Goal: Transaction & Acquisition: Book appointment/travel/reservation

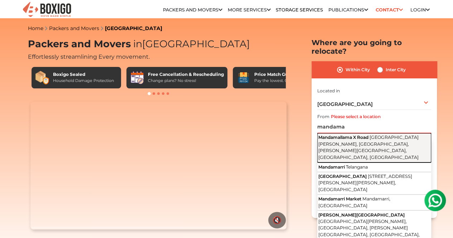
click at [347, 140] on span "Inner Ring Road, New Maruthi Nagar, Ambedkar Nagar, Kanchan Bagh, Hyderabad, Te…" at bounding box center [369, 147] width 100 height 25
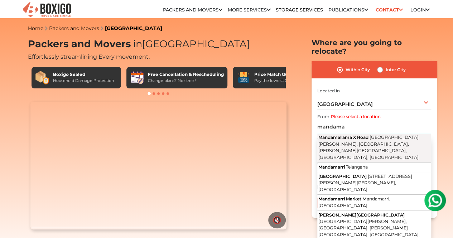
type input "Mandamallama X Road, Inner Ring Road, New Maruthi Nagar, Ambedkar Nagar, Kancha…"
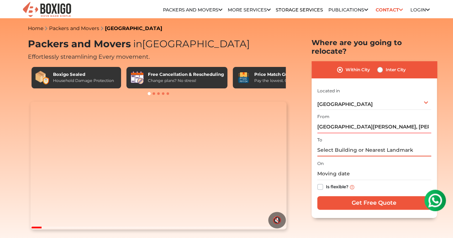
click at [340, 145] on input "text" at bounding box center [374, 150] width 114 height 13
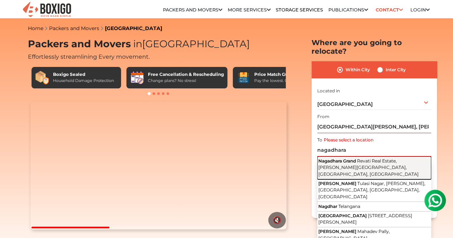
click at [354, 158] on span "Nagadhara Grand" at bounding box center [338, 160] width 38 height 5
type input "Nagadhara Grand, Revati Real Estate, RN Reddy Colony, Meerpet, Telangana"
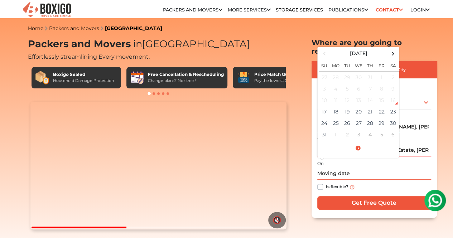
click at [350, 171] on input "text" at bounding box center [374, 174] width 114 height 13
click at [322, 109] on td "17" at bounding box center [324, 111] width 11 height 11
click at [357, 168] on input "08/17/2025 8:58 PM" at bounding box center [374, 174] width 114 height 13
click at [351, 168] on input "08/17/2025 8:58 PM" at bounding box center [374, 174] width 114 height 13
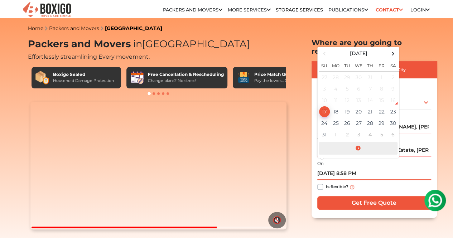
click at [359, 145] on span at bounding box center [358, 148] width 79 height 13
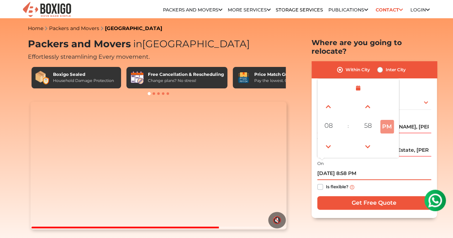
click at [386, 121] on button "PM" at bounding box center [388, 127] width 14 height 14
click at [385, 125] on button "PM" at bounding box center [388, 127] width 14 height 14
click at [330, 104] on span at bounding box center [328, 107] width 14 height 14
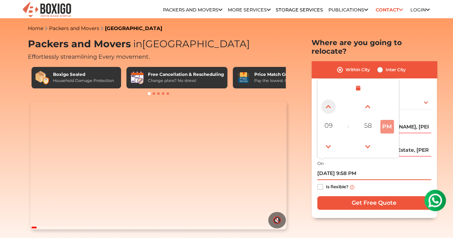
click at [330, 104] on span at bounding box center [328, 107] width 14 height 14
click at [326, 140] on span at bounding box center [328, 147] width 14 height 14
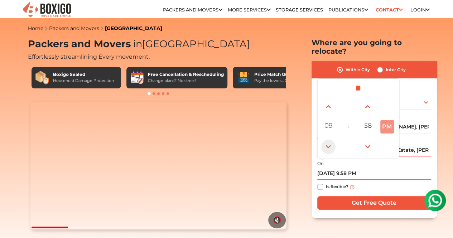
type input "08/17/2025 8:58 PM"
click at [326, 140] on span at bounding box center [328, 147] width 14 height 14
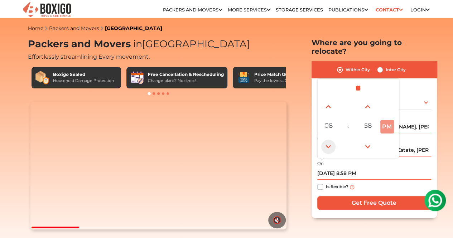
click at [326, 140] on span at bounding box center [328, 147] width 14 height 14
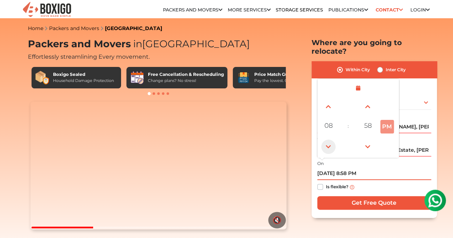
click at [326, 140] on span at bounding box center [328, 147] width 14 height 14
click at [383, 162] on div "On 08/17/2025 8:58 PM August 2025 Su Mo Tu We Th Fr Sa 27 28 29 30 31 1 2 3 4 5…" at bounding box center [374, 176] width 114 height 35
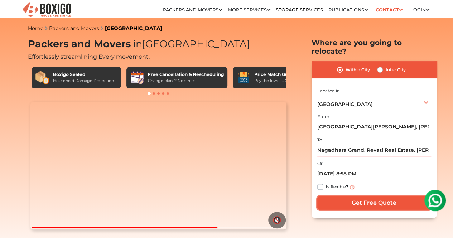
click at [330, 196] on input "Get Free Quote" at bounding box center [374, 203] width 114 height 14
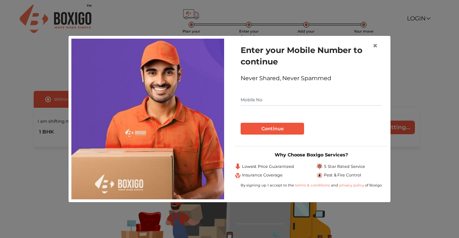
click at [310, 101] on input "text" at bounding box center [310, 99] width 141 height 11
type input "9652200523"
click at [268, 127] on button "Continue" at bounding box center [271, 129] width 63 height 12
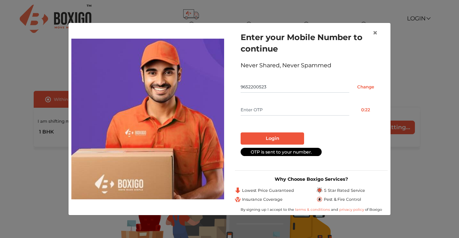
click at [278, 113] on input "text" at bounding box center [294, 109] width 109 height 11
type input "5835"
click at [261, 140] on button "Login" at bounding box center [271, 139] width 63 height 12
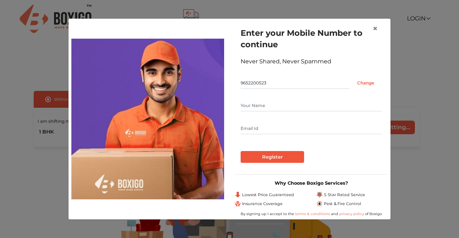
click at [277, 110] on input "text" at bounding box center [310, 105] width 141 height 11
type input "[PERSON_NAME]"
click at [257, 126] on input "text" at bounding box center [310, 128] width 141 height 11
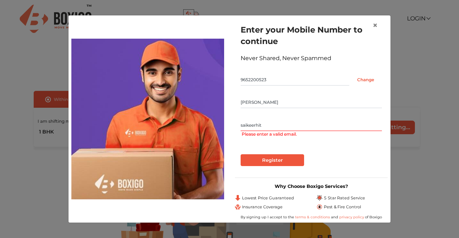
click at [299, 127] on input "saikeerhit" at bounding box center [310, 125] width 141 height 11
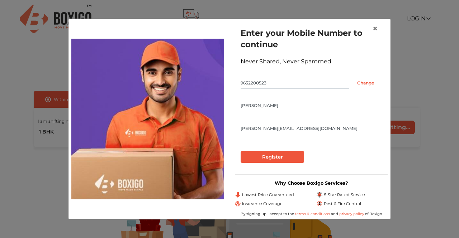
type input "[PERSON_NAME][EMAIL_ADDRESS][DOMAIN_NAME]"
click at [275, 156] on input "Register" at bounding box center [271, 157] width 63 height 12
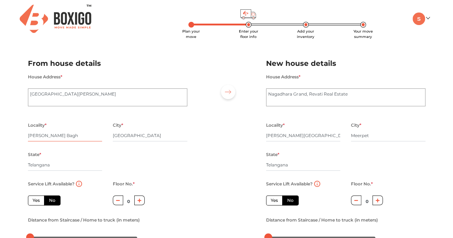
click at [84, 134] on input "[PERSON_NAME] Bagh" at bounding box center [65, 135] width 75 height 11
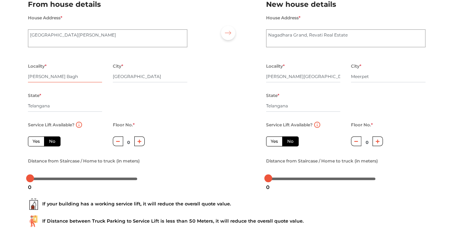
scroll to position [59, 0]
click at [53, 141] on label "No" at bounding box center [52, 141] width 16 height 10
click at [53, 141] on input "No" at bounding box center [51, 140] width 5 height 5
radio input "true"
click at [39, 141] on label "Yes" at bounding box center [36, 141] width 16 height 10
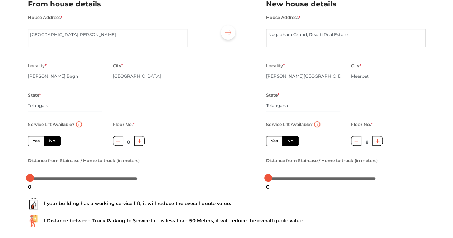
click at [37, 141] on input "Yes" at bounding box center [35, 140] width 5 height 5
radio input "true"
click at [50, 140] on label "No" at bounding box center [52, 141] width 16 height 10
click at [50, 140] on input "No" at bounding box center [51, 140] width 5 height 5
radio input "true"
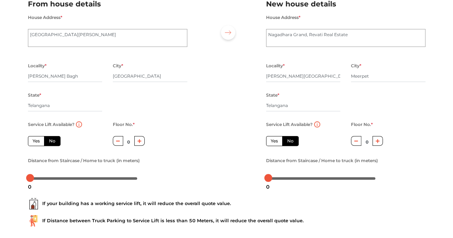
click at [137, 144] on button "button" at bounding box center [139, 141] width 10 height 10
type input "1"
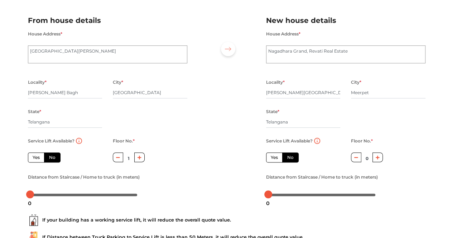
scroll to position [43, 0]
click at [277, 159] on label "Yes" at bounding box center [274, 158] width 16 height 10
click at [276, 159] on input "Yes" at bounding box center [273, 157] width 5 height 5
radio input "true"
radio input "false"
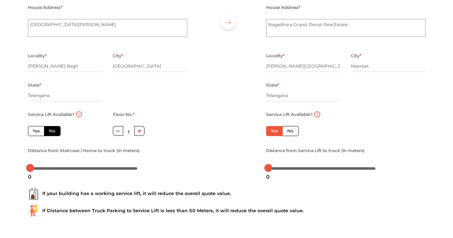
scroll to position [70, 0]
drag, startPoint x: 268, startPoint y: 168, endPoint x: 286, endPoint y: 171, distance: 17.9
click at [286, 168] on body "Plan your move Enter your floor info Add your inventory Your move summary My Mo…" at bounding box center [226, 49] width 453 height 238
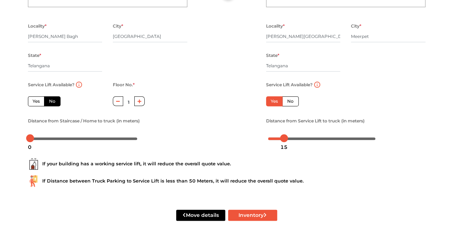
drag, startPoint x: 284, startPoint y: 140, endPoint x: 293, endPoint y: 141, distance: 9.4
click at [293, 139] on body "Plan your move Enter your floor info Add your inventory Your move summary My Mo…" at bounding box center [226, 20] width 453 height 238
drag, startPoint x: 285, startPoint y: 139, endPoint x: 290, endPoint y: 141, distance: 5.3
click at [290, 139] on body "Plan your move Enter your floor info Add your inventory Your move summary My Mo…" at bounding box center [226, 20] width 453 height 238
click at [253, 219] on button "Inventory" at bounding box center [252, 215] width 49 height 11
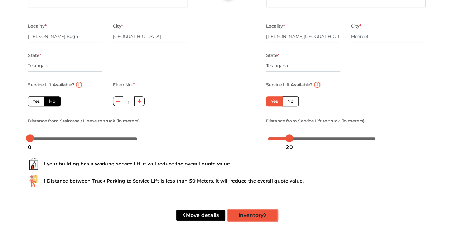
click at [244, 214] on button "Inventory" at bounding box center [252, 215] width 49 height 11
radio input "true"
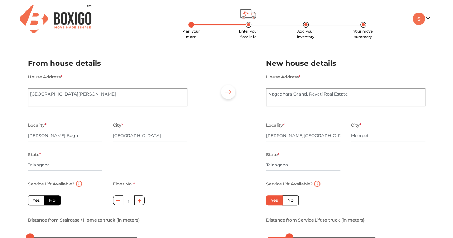
scroll to position [0, 0]
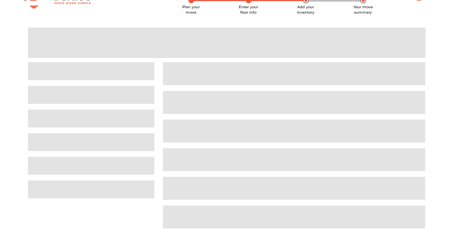
scroll to position [6, 0]
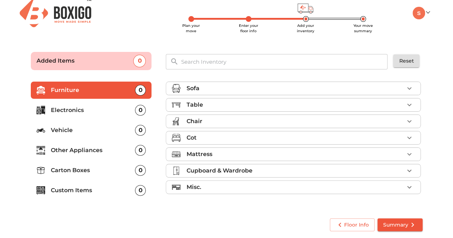
click at [395, 85] on div "Sofa" at bounding box center [295, 88] width 218 height 9
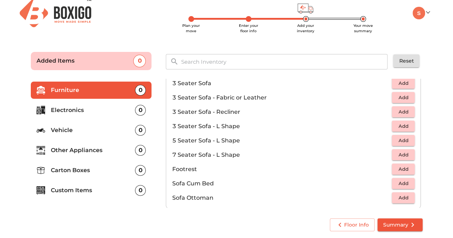
scroll to position [109, 0]
click at [226, 140] on p "5 Seater Sofa - L Shape" at bounding box center [282, 140] width 220 height 9
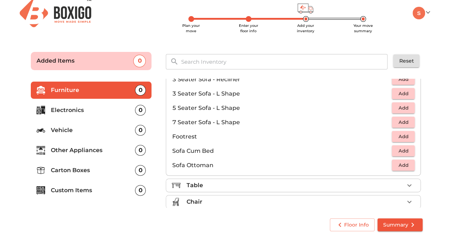
scroll to position [140, 0]
click at [397, 111] on span "Add" at bounding box center [404, 108] width 16 height 8
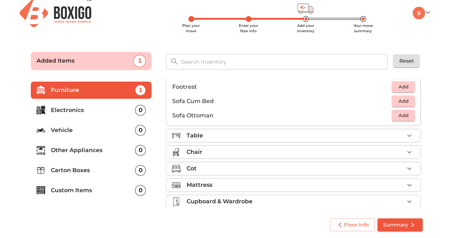
scroll to position [191, 0]
click at [288, 134] on div "Table" at bounding box center [295, 135] width 218 height 9
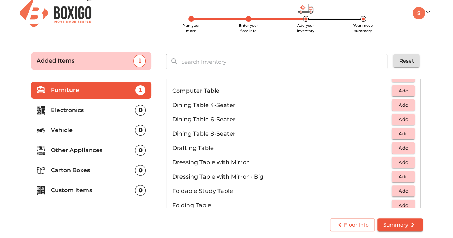
scroll to position [131, 0]
click at [397, 104] on span "Add" at bounding box center [404, 105] width 16 height 8
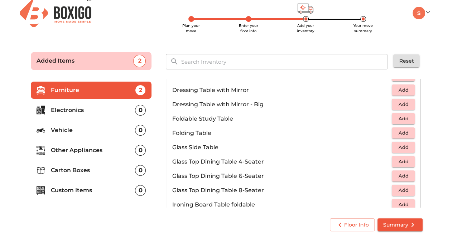
scroll to position [206, 0]
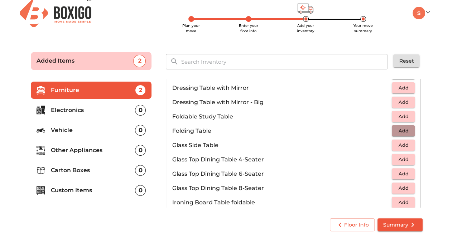
click at [403, 130] on span "Add" at bounding box center [404, 131] width 16 height 8
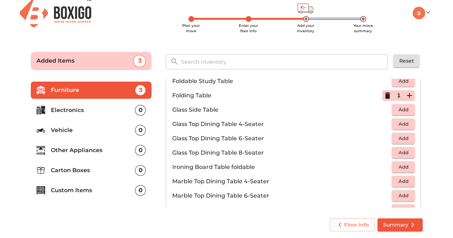
scroll to position [242, 0]
click at [400, 118] on button "Add" at bounding box center [403, 123] width 23 height 11
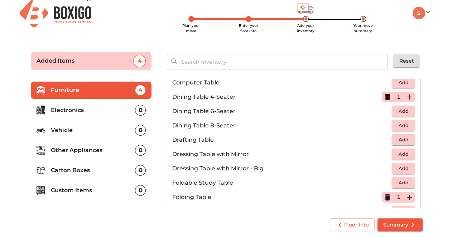
scroll to position [133, 0]
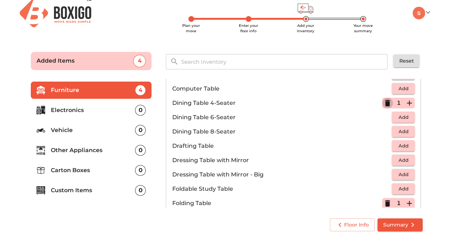
click at [387, 103] on icon "button" at bounding box center [387, 103] width 9 height 9
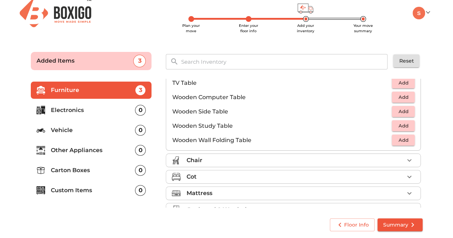
scroll to position [470, 0]
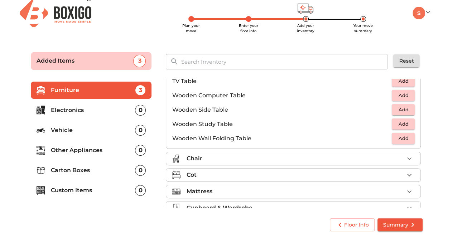
click at [325, 161] on div "Chair" at bounding box center [295, 158] width 218 height 9
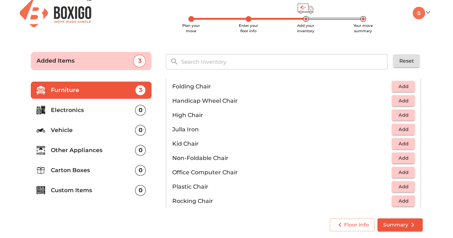
scroll to position [172, 0]
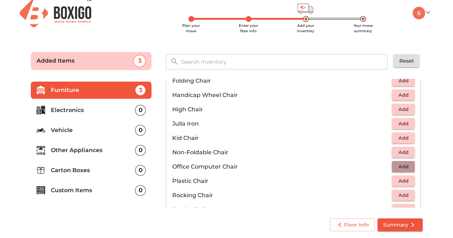
click at [402, 164] on span "Add" at bounding box center [404, 167] width 16 height 8
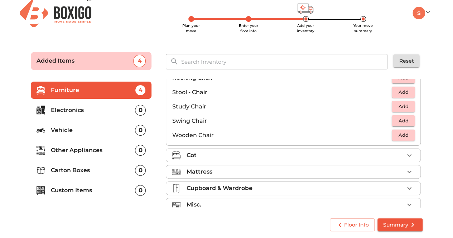
scroll to position [290, 0]
click at [282, 157] on div "Cot" at bounding box center [295, 155] width 218 height 9
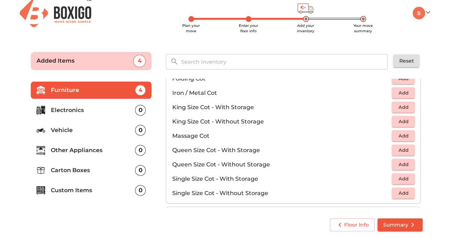
scroll to position [177, 0]
click at [403, 106] on span "Add" at bounding box center [404, 106] width 16 height 8
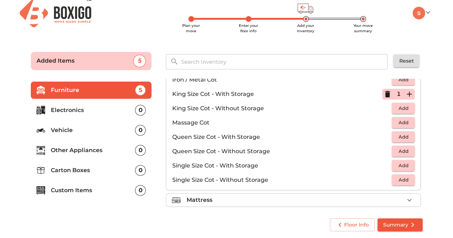
scroll to position [190, 0]
click at [400, 176] on span "Add" at bounding box center [404, 180] width 16 height 8
click at [405, 177] on icon "button" at bounding box center [409, 180] width 9 height 9
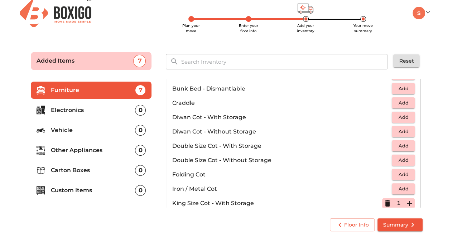
scroll to position [80, 0]
click at [405, 161] on span "Add" at bounding box center [404, 161] width 16 height 8
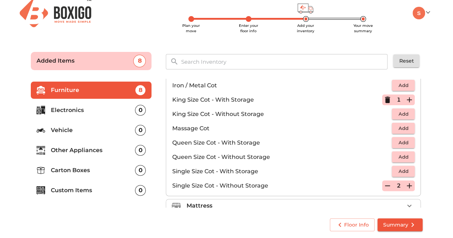
scroll to position [184, 0]
click at [386, 185] on icon "button" at bounding box center [387, 185] width 5 height 1
click at [386, 184] on icon "button" at bounding box center [387, 185] width 5 height 6
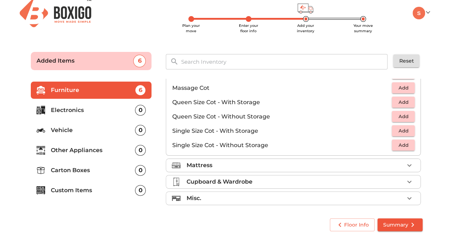
scroll to position [226, 0]
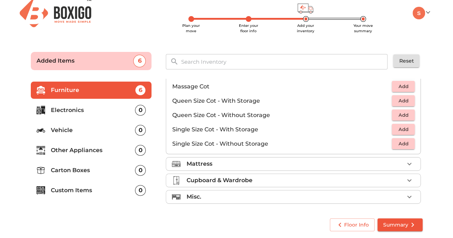
click at [358, 160] on div "Mattress" at bounding box center [295, 164] width 218 height 9
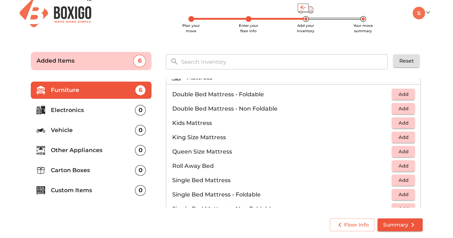
scroll to position [77, 0]
click at [402, 107] on span "Add" at bounding box center [404, 108] width 16 height 8
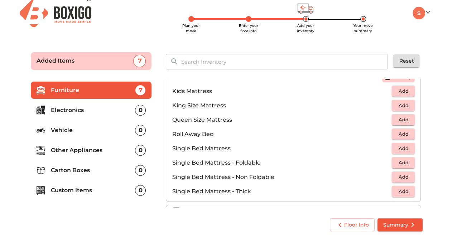
scroll to position [102, 0]
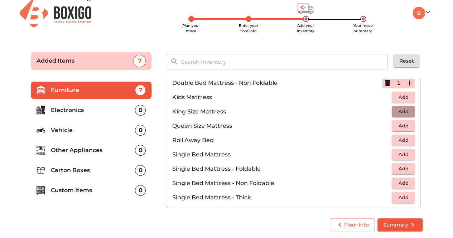
click at [399, 109] on span "Add" at bounding box center [404, 111] width 16 height 8
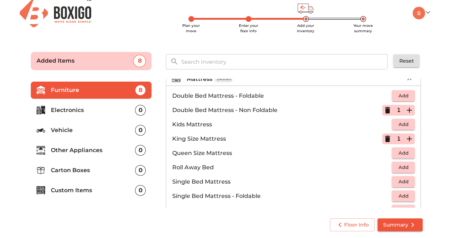
scroll to position [140, 0]
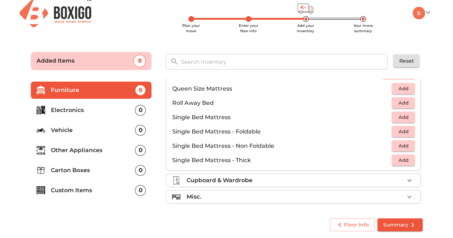
click at [325, 177] on div "Cupboard & Wardrobe" at bounding box center [295, 180] width 218 height 9
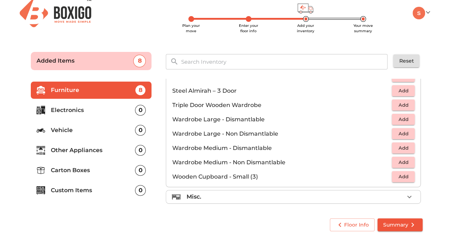
scroll to position [240, 0]
click at [308, 198] on div "Misc." at bounding box center [295, 197] width 218 height 9
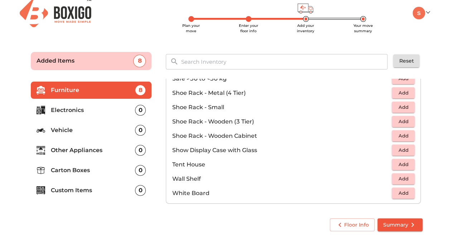
scroll to position [383, 0]
click at [88, 108] on p "Electronics" at bounding box center [93, 110] width 85 height 9
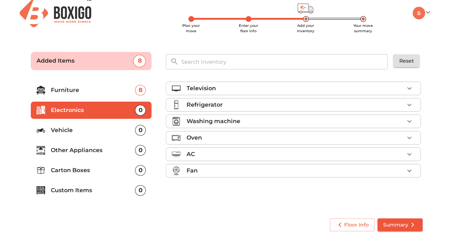
click at [262, 91] on div "Television" at bounding box center [295, 88] width 218 height 9
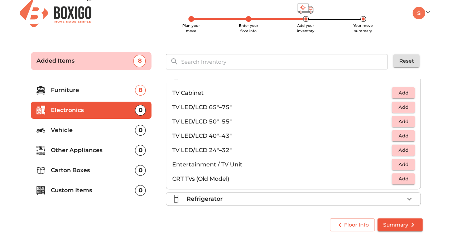
scroll to position [12, 0]
click at [403, 134] on span "Add" at bounding box center [404, 136] width 16 height 8
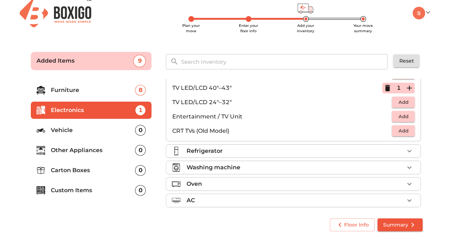
scroll to position [61, 0]
click at [328, 149] on div "Refrigerator" at bounding box center [295, 151] width 218 height 9
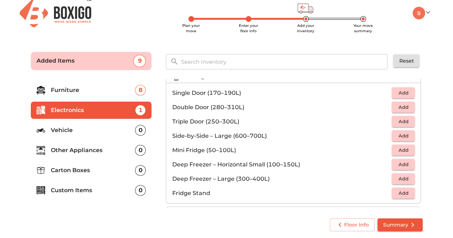
scroll to position [29, 0]
click at [403, 102] on button "Add" at bounding box center [403, 107] width 23 height 11
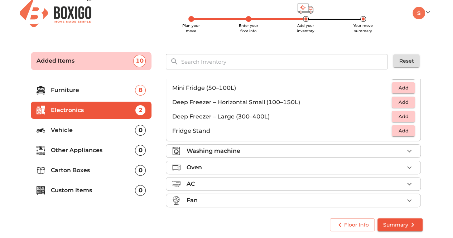
scroll to position [90, 0]
click at [398, 129] on span "Add" at bounding box center [404, 132] width 16 height 8
click at [385, 133] on icon "button" at bounding box center [387, 132] width 5 height 6
click at [351, 151] on div "Washing machine" at bounding box center [295, 152] width 218 height 9
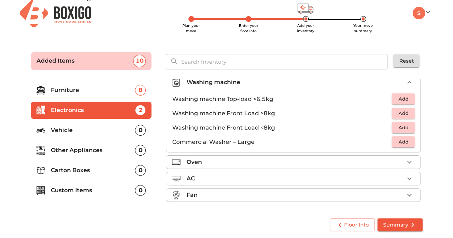
scroll to position [33, 0]
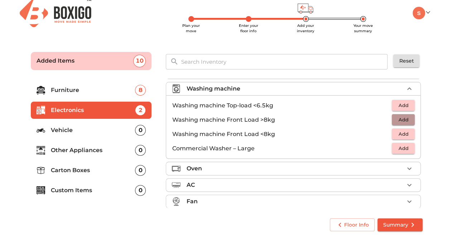
click at [405, 119] on span "Add" at bounding box center [404, 120] width 16 height 8
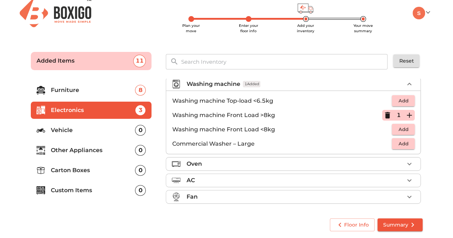
click at [303, 162] on div "Oven" at bounding box center [295, 164] width 218 height 9
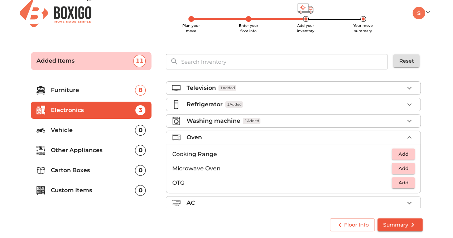
scroll to position [23, 0]
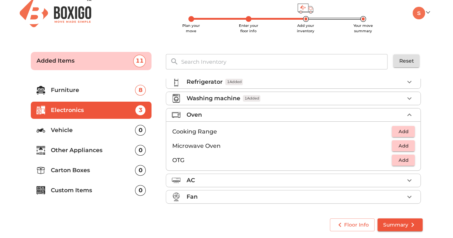
click at [283, 176] on div "AC" at bounding box center [295, 180] width 218 height 9
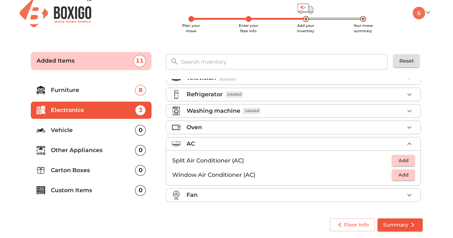
scroll to position [9, 0]
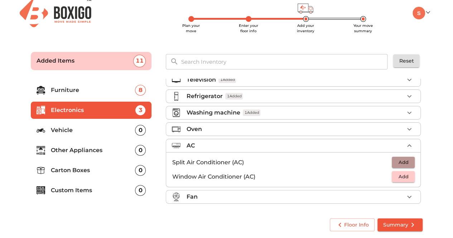
click at [400, 158] on span "Add" at bounding box center [404, 162] width 16 height 8
click at [297, 197] on div "Fan" at bounding box center [295, 197] width 218 height 9
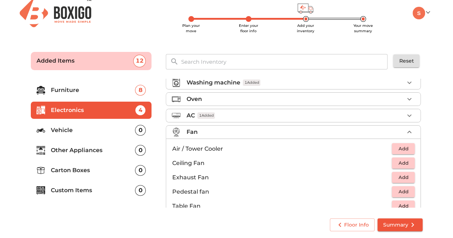
scroll to position [52, 0]
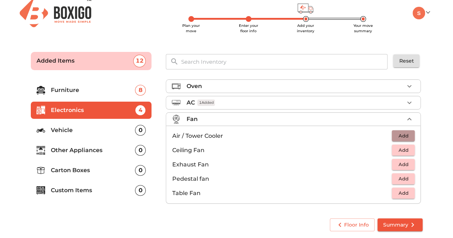
click at [402, 135] on span "Add" at bounding box center [404, 136] width 16 height 8
click at [405, 135] on icon "button" at bounding box center [409, 136] width 9 height 9
click at [113, 128] on p "Vehicle" at bounding box center [93, 130] width 85 height 9
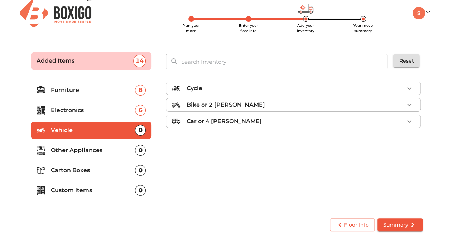
scroll to position [0, 0]
click at [96, 152] on p "Other Appliances" at bounding box center [93, 150] width 85 height 9
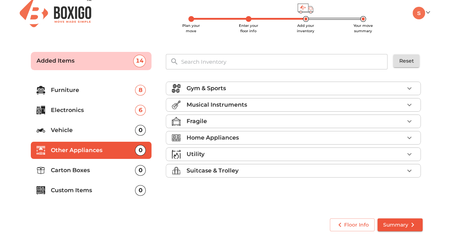
click at [88, 114] on li "Electronics 6" at bounding box center [91, 110] width 121 height 17
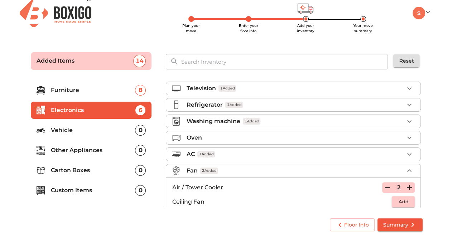
scroll to position [34, 0]
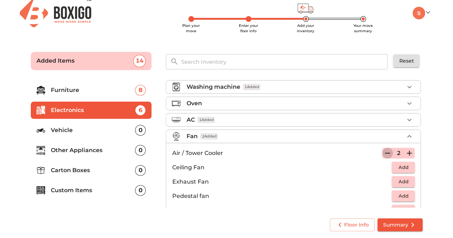
click at [383, 149] on icon "button" at bounding box center [387, 153] width 9 height 9
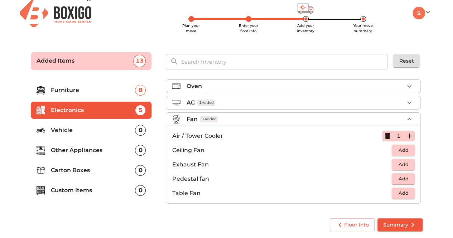
click at [87, 168] on p "Carton Boxes" at bounding box center [93, 170] width 85 height 9
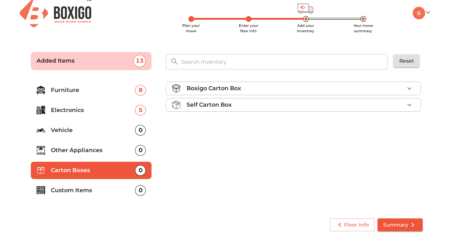
click at [220, 88] on p "Boxigo Carton Box" at bounding box center [213, 88] width 54 height 9
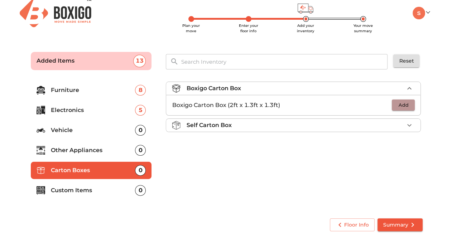
click at [411, 104] on span "Add" at bounding box center [404, 105] width 16 height 8
click at [411, 104] on icon "button" at bounding box center [409, 105] width 9 height 9
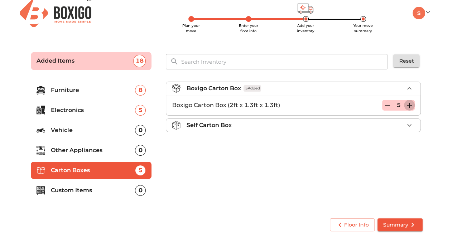
click at [411, 104] on icon "button" at bounding box center [409, 105] width 9 height 9
click at [409, 104] on icon "button" at bounding box center [409, 105] width 9 height 9
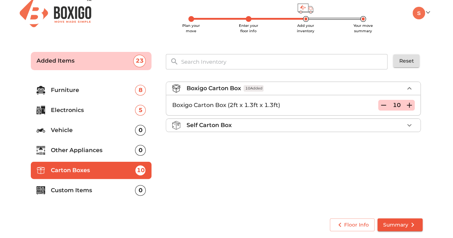
click at [120, 191] on p "Custom Items" at bounding box center [93, 190] width 85 height 9
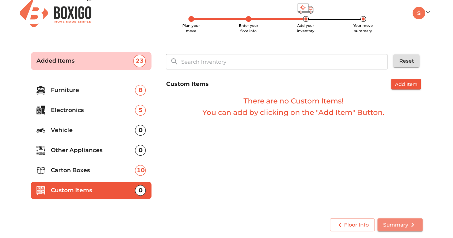
click at [397, 221] on span "Summary" at bounding box center [400, 225] width 34 height 9
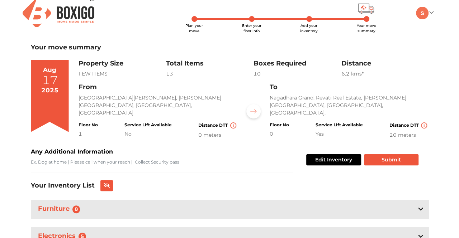
scroll to position [65, 0]
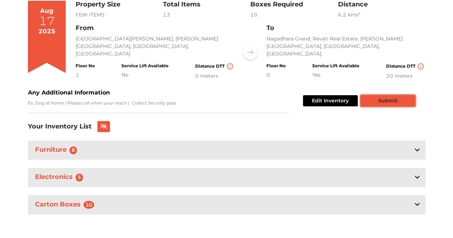
click at [375, 103] on button "Submit" at bounding box center [388, 100] width 54 height 11
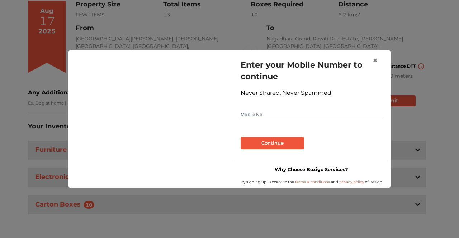
click at [275, 114] on input "text" at bounding box center [310, 114] width 141 height 11
type input "965"
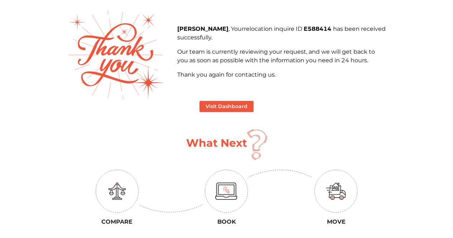
scroll to position [35, 0]
